Goal: Contribute content: Contribute content

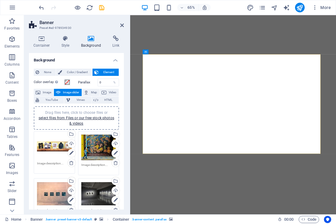
select select "ms"
select select "s"
select select "ondemand"
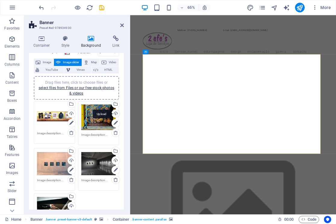
click at [113, 113] on div "Upload" at bounding box center [115, 114] width 9 height 9
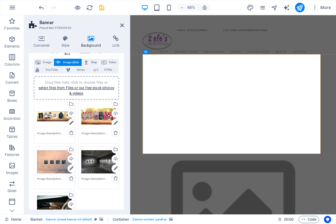
click at [57, 166] on div "Drag files here, click to choose files or select files from Files or our free s…" at bounding box center [54, 162] width 35 height 24
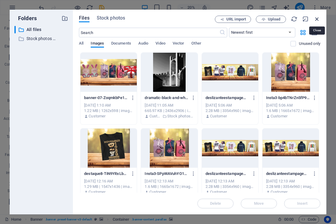
click at [316, 20] on icon "button" at bounding box center [317, 19] width 7 height 7
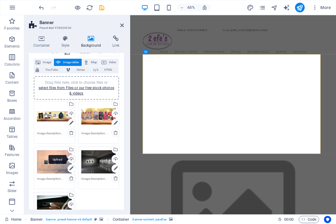
click at [73, 160] on div "Upload" at bounding box center [71, 159] width 9 height 9
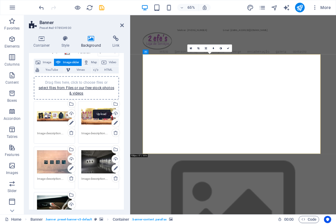
click at [115, 113] on div "Upload" at bounding box center [115, 114] width 9 height 9
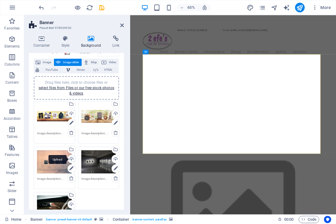
click at [72, 159] on div "Upload" at bounding box center [71, 159] width 9 height 9
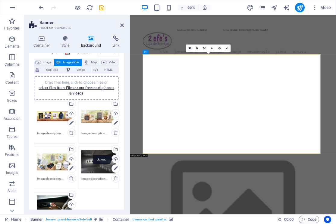
click at [115, 157] on div "Upload" at bounding box center [115, 159] width 9 height 9
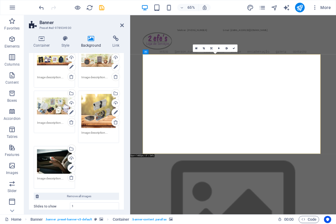
scroll to position [90, 0]
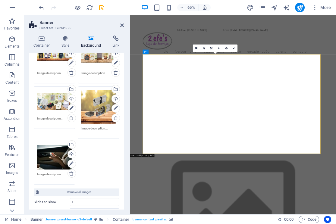
click at [99, 121] on div "Drag files here, click to choose files or select files from Files or our free s…" at bounding box center [98, 107] width 35 height 34
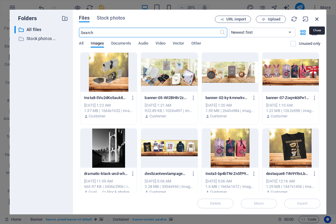
click at [318, 19] on icon "button" at bounding box center [317, 19] width 7 height 7
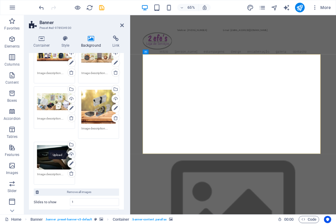
click at [69, 152] on div "Upload" at bounding box center [71, 154] width 9 height 9
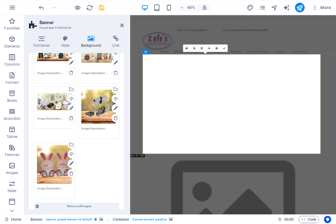
click at [103, 156] on div "Drag files here, click to choose files or select files from Files or our free s…" at bounding box center [76, 120] width 88 height 161
drag, startPoint x: 87, startPoint y: 155, endPoint x: 95, endPoint y: 164, distance: 11.8
click at [95, 164] on div "Drag files here, click to choose files or select files from Files or our free s…" at bounding box center [76, 120] width 88 height 161
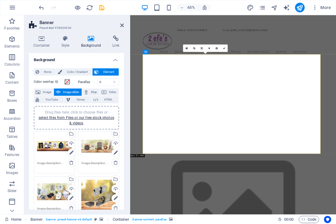
scroll to position [0, 0]
click at [77, 114] on span "Drag files here, click to choose files or select files from Files or our free s…" at bounding box center [77, 118] width 76 height 15
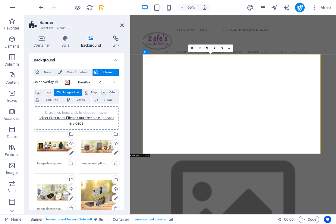
click at [88, 113] on span "Drag files here, click to choose files or select files from Files or our free s…" at bounding box center [77, 118] width 76 height 15
click at [84, 114] on span "Drag files here, click to choose files or select files from Files or our free s…" at bounding box center [77, 118] width 76 height 15
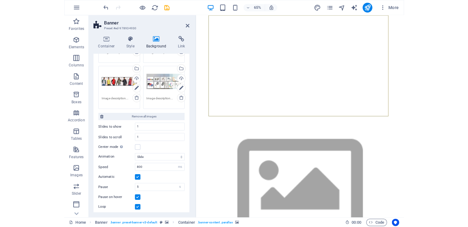
scroll to position [415, 0]
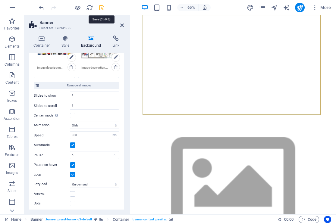
click at [103, 9] on icon "save" at bounding box center [101, 7] width 7 height 7
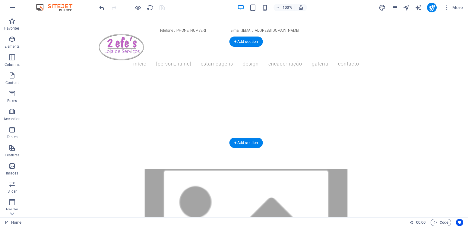
scroll to position [0, 0]
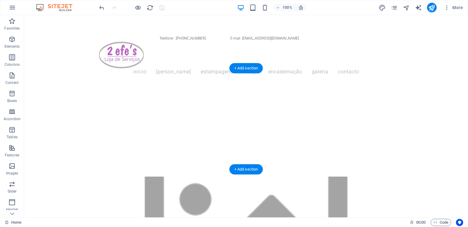
click at [247, 155] on figure at bounding box center [245, 225] width 405 height 141
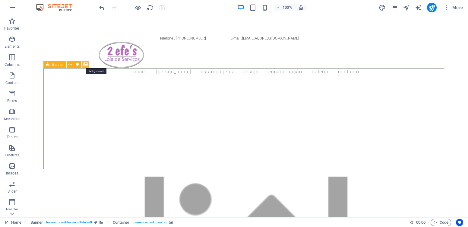
click at [84, 65] on icon at bounding box center [85, 64] width 5 height 6
select select "ms"
select select "s"
select select "ondemand"
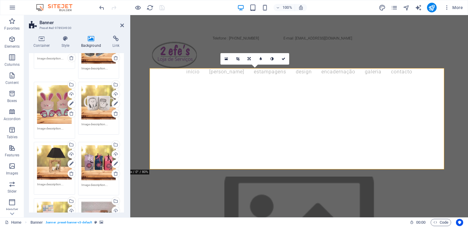
scroll to position [181, 0]
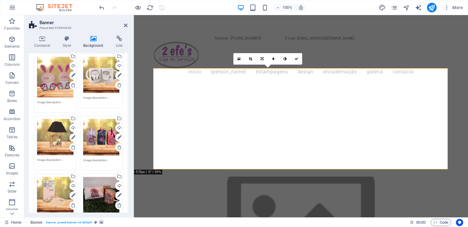
scroll to position [183, 0]
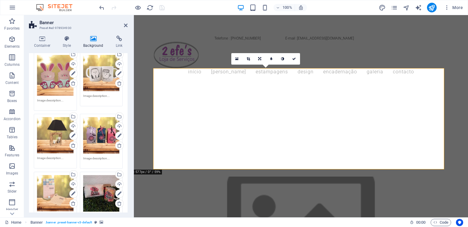
drag, startPoint x: 130, startPoint y: 161, endPoint x: 103, endPoint y: 159, distance: 27.2
click at [103, 159] on aside "Banner Preset #ed-978934930 Container Style Background Link Size Height Default…" at bounding box center [79, 116] width 110 height 202
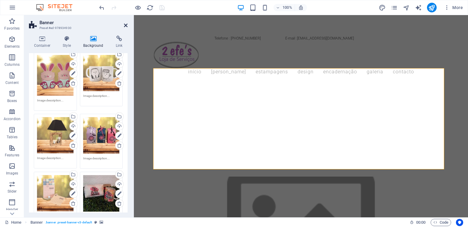
click at [125, 27] on icon at bounding box center [126, 25] width 4 height 5
